Goal: Find contact information: Find contact information

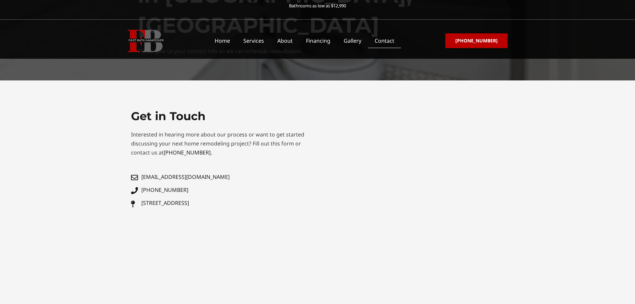
scroll to position [100, 0]
